Goal: Information Seeking & Learning: Learn about a topic

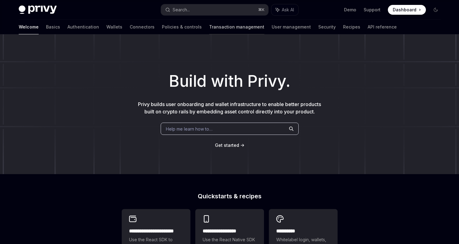
click at [209, 26] on link "Transaction management" at bounding box center [236, 27] width 55 height 15
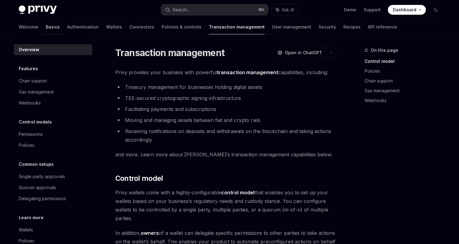
click at [46, 28] on link "Basics" at bounding box center [53, 27] width 14 height 15
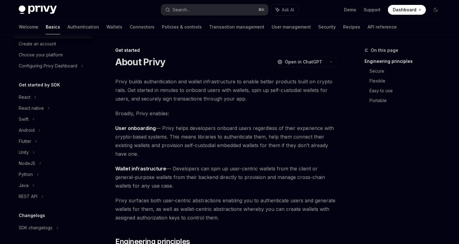
scroll to position [31, 0]
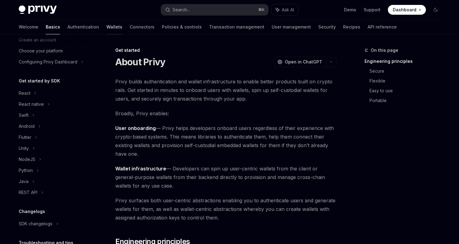
click at [106, 25] on link "Wallets" at bounding box center [114, 27] width 16 height 15
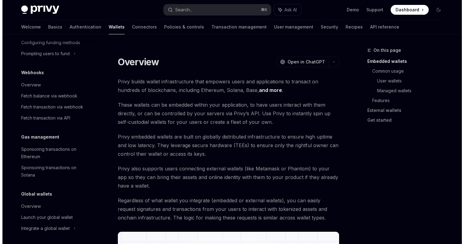
scroll to position [287, 0]
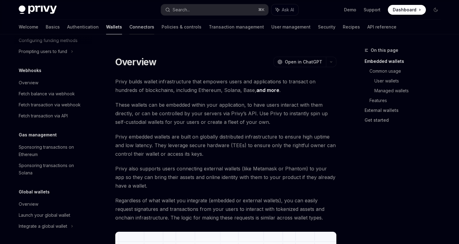
click at [129, 24] on link "Connectors" at bounding box center [141, 27] width 25 height 15
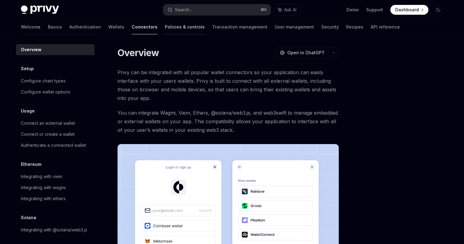
click at [165, 29] on link "Policies & controls" at bounding box center [185, 27] width 40 height 15
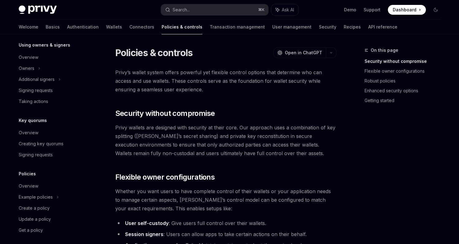
scroll to position [188, 0]
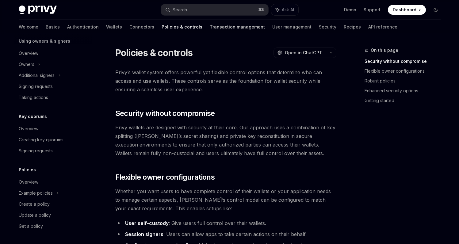
click at [210, 29] on link "Transaction management" at bounding box center [237, 27] width 55 height 15
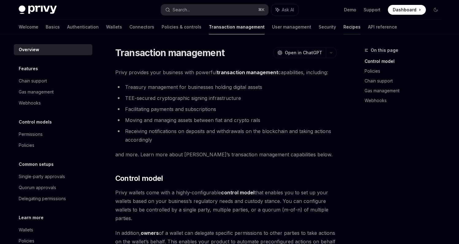
click at [344, 27] on link "Recipes" at bounding box center [352, 27] width 17 height 15
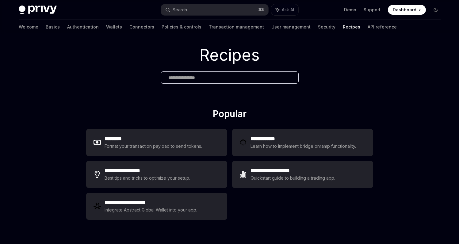
scroll to position [14, 0]
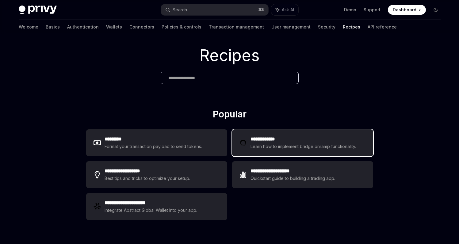
click at [298, 139] on h2 "**********" at bounding box center [304, 139] width 107 height 7
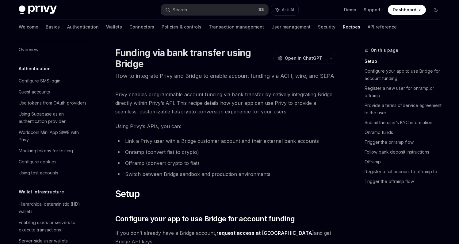
type textarea "*"
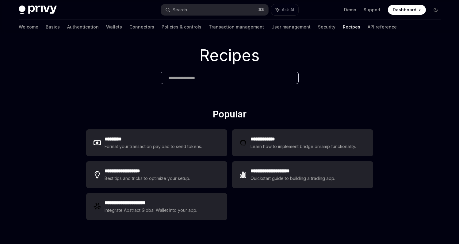
click at [197, 78] on input "text" at bounding box center [229, 78] width 123 height 6
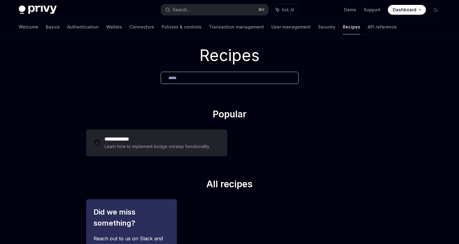
type input "******"
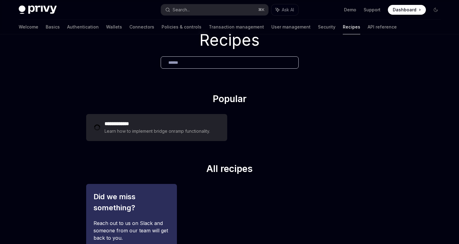
scroll to position [0, 0]
